Goal: Task Accomplishment & Management: Manage account settings

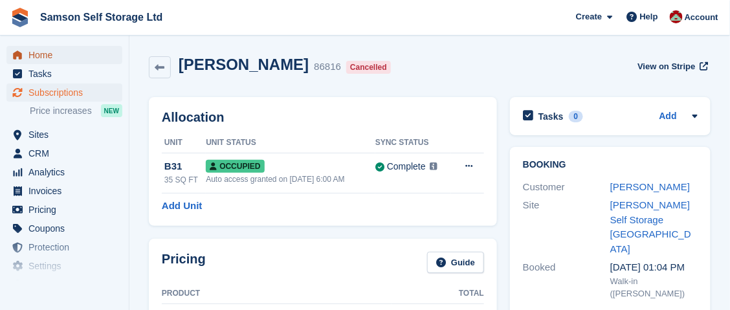
click at [61, 56] on span "Home" at bounding box center [67, 55] width 78 height 18
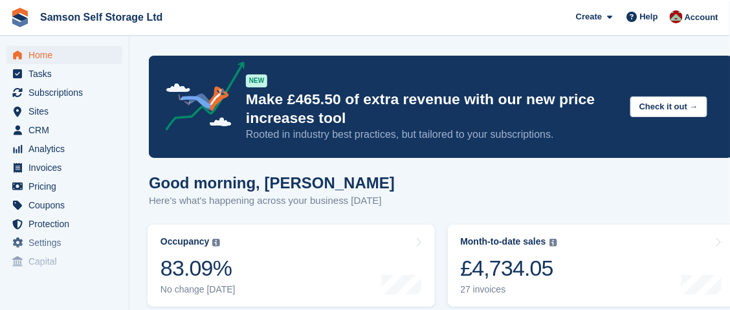
scroll to position [129, 0]
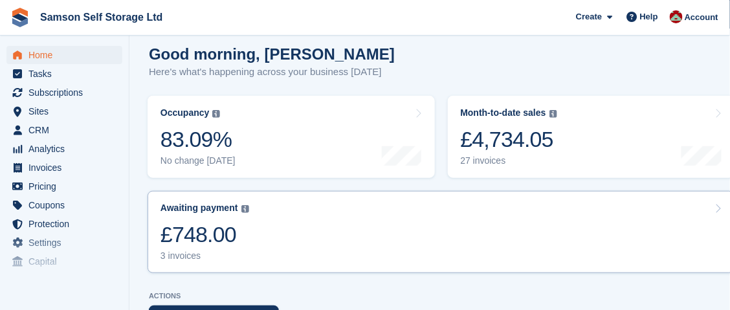
click at [184, 236] on div "£748.00" at bounding box center [204, 234] width 89 height 27
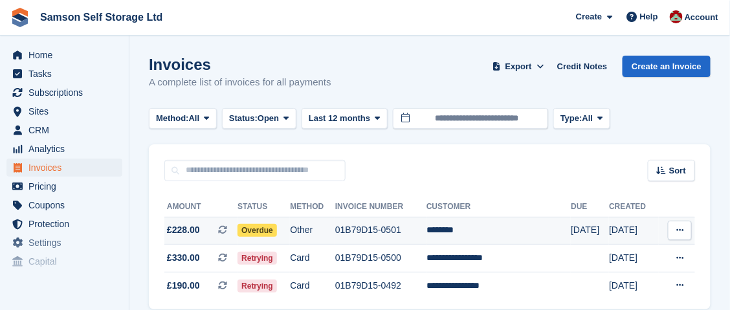
click at [290, 228] on td "Overdue" at bounding box center [263, 231] width 52 height 28
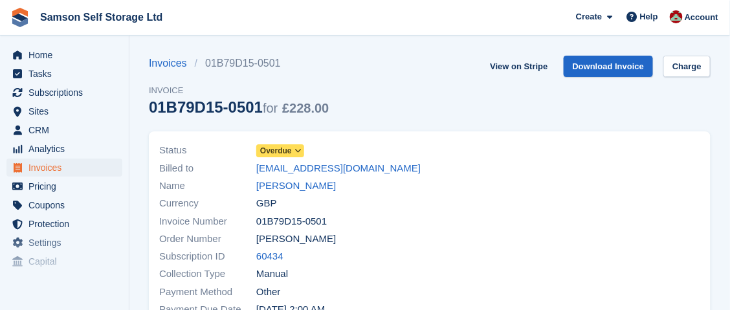
click at [293, 148] on span at bounding box center [298, 151] width 10 height 10
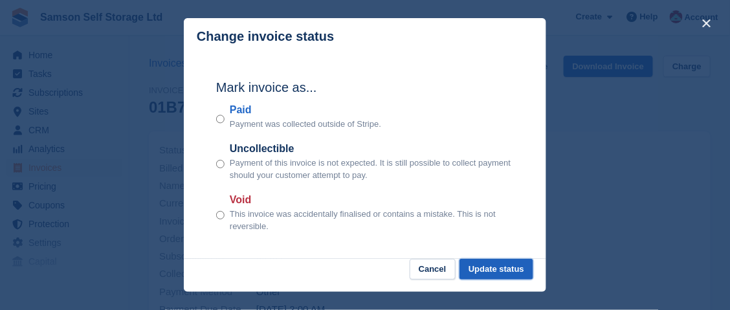
click at [486, 268] on button "Update status" at bounding box center [496, 269] width 74 height 21
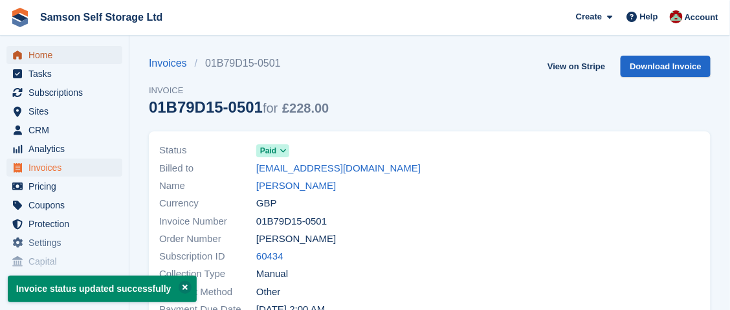
click at [58, 57] on span "Home" at bounding box center [67, 55] width 78 height 18
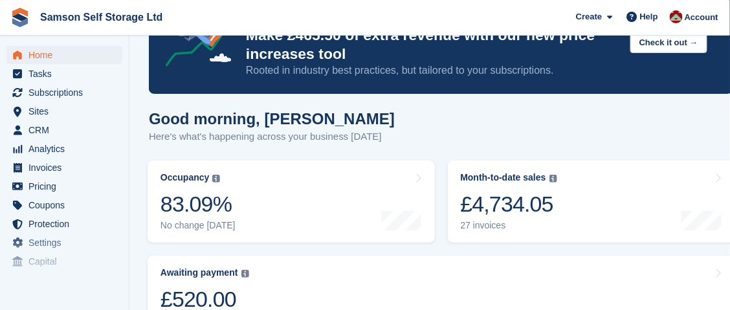
scroll to position [129, 0]
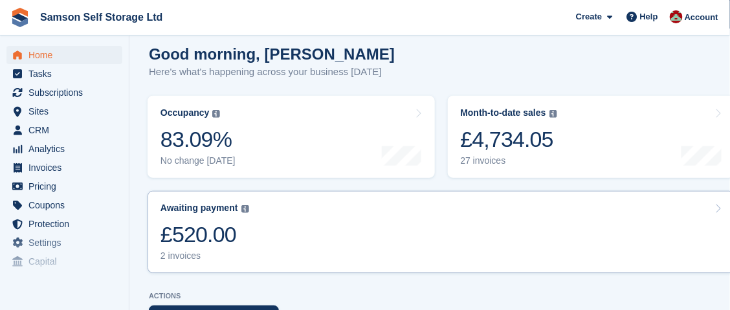
click at [219, 236] on div "£520.00" at bounding box center [204, 234] width 89 height 27
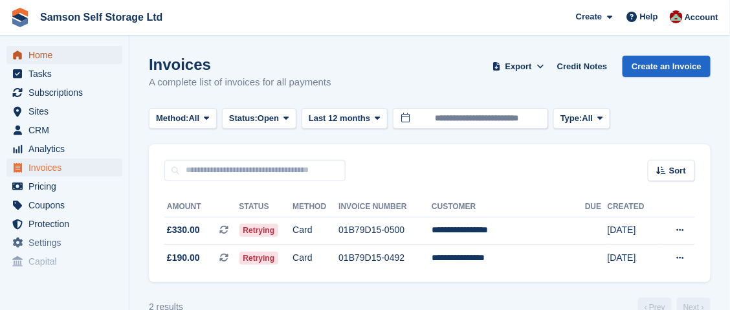
click at [41, 54] on span "Home" at bounding box center [67, 55] width 78 height 18
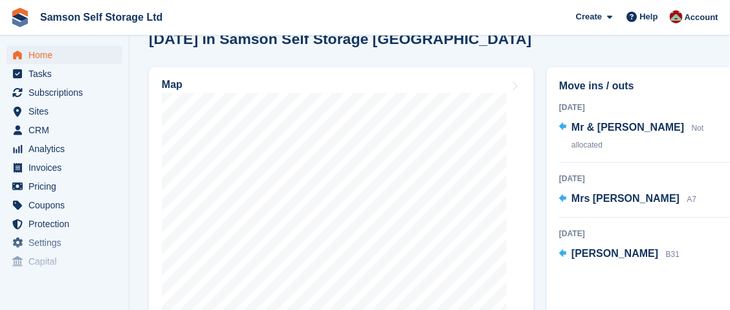
scroll to position [469, 0]
